Goal: Transaction & Acquisition: Obtain resource

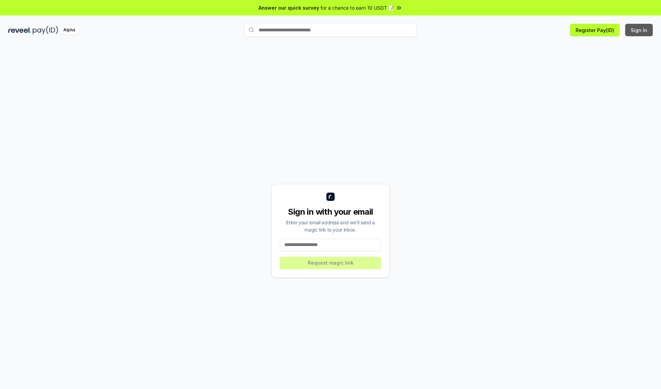
click at [640, 30] on button "Sign In" at bounding box center [640, 30] width 28 height 12
type input "**********"
click at [331, 263] on button "Request magic link" at bounding box center [330, 263] width 101 height 12
